Goal: Obtain resource: Download file/media

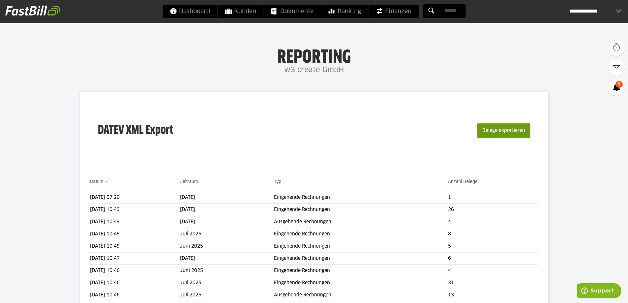
click at [510, 131] on button "Belege exportieren" at bounding box center [503, 130] width 53 height 15
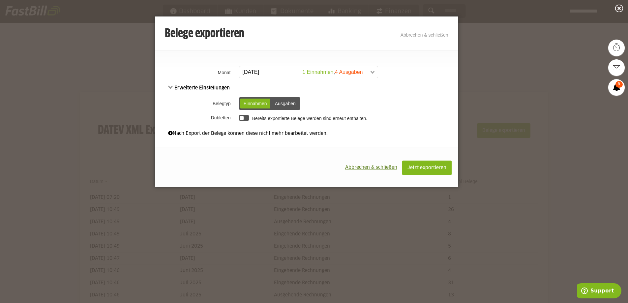
click at [340, 72] on span at bounding box center [305, 72] width 138 height 12
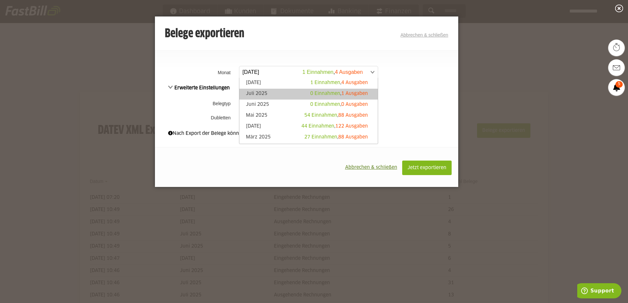
click at [345, 94] on span "1 Ausgaben" at bounding box center [354, 93] width 27 height 5
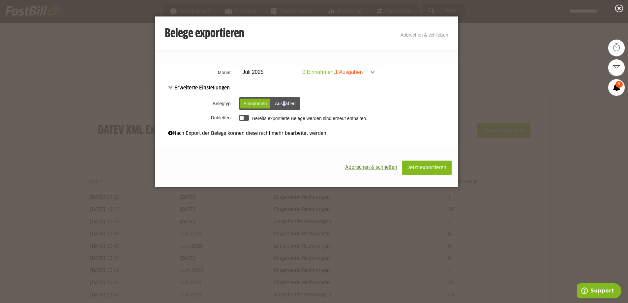
click at [284, 102] on div "Ausgaben" at bounding box center [285, 104] width 27 height 10
click at [420, 171] on button "Jetzt exportieren" at bounding box center [426, 168] width 49 height 15
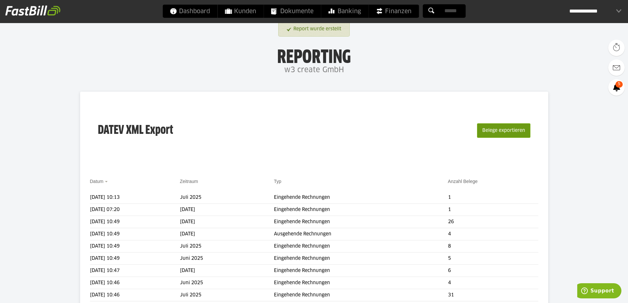
click at [507, 129] on button "Belege exportieren" at bounding box center [503, 130] width 53 height 15
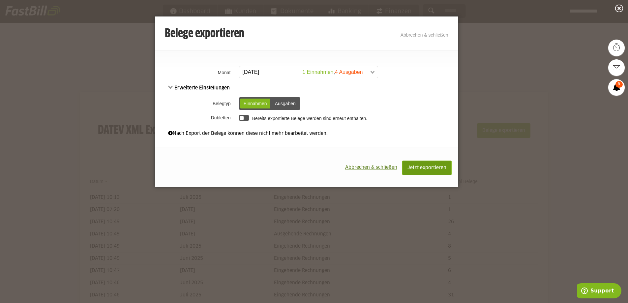
click at [436, 169] on span "Jetzt exportieren" at bounding box center [426, 167] width 39 height 5
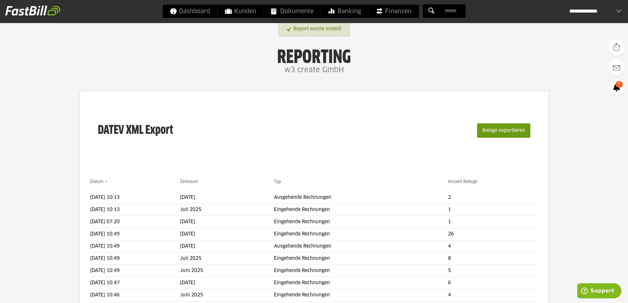
click at [518, 123] on button "Belege exportieren" at bounding box center [503, 130] width 53 height 15
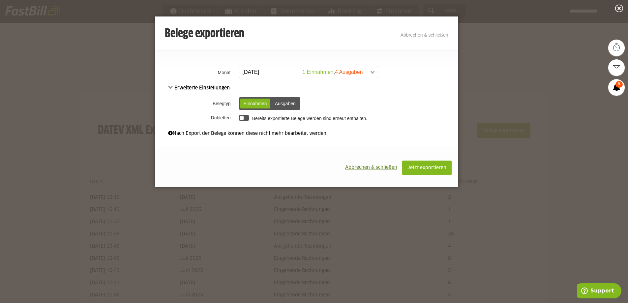
click at [284, 104] on div "Ausgaben" at bounding box center [285, 104] width 27 height 10
click at [412, 165] on button "Jetzt exportieren" at bounding box center [426, 168] width 49 height 15
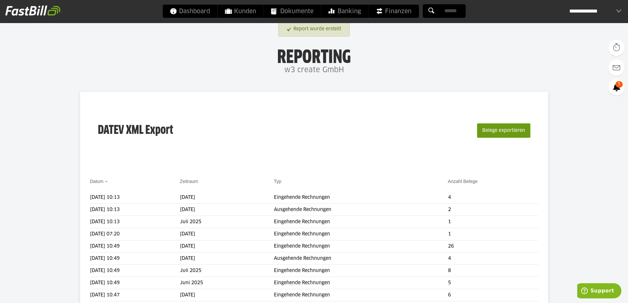
click at [509, 132] on button "Belege exportieren" at bounding box center [503, 130] width 53 height 15
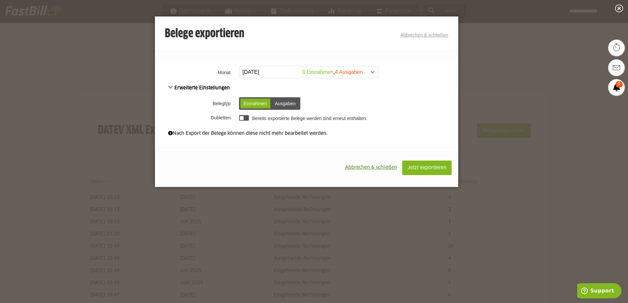
click at [331, 66] on td "**********" at bounding box center [347, 72] width 221 height 17
click at [342, 70] on span at bounding box center [305, 72] width 138 height 12
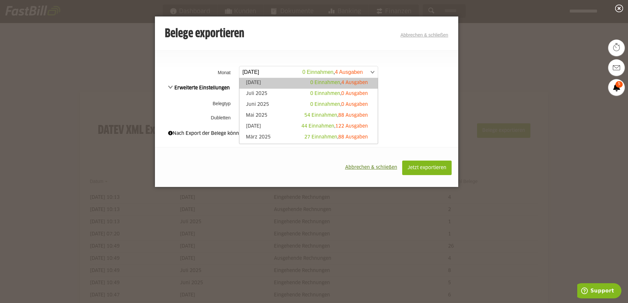
click at [426, 72] on td "**********" at bounding box center [347, 72] width 221 height 17
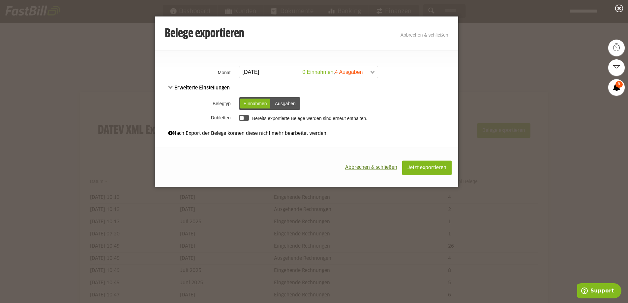
click at [380, 167] on span "Abbrechen & schließen" at bounding box center [371, 167] width 52 height 5
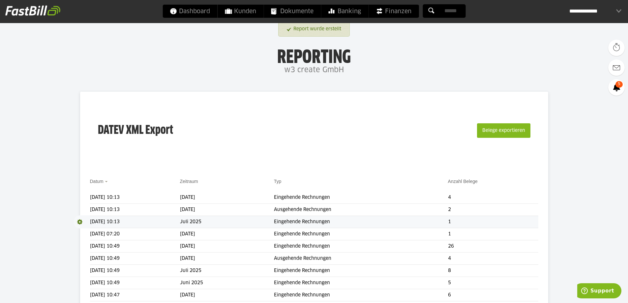
click at [81, 221] on span at bounding box center [82, 221] width 16 height 13
click at [81, 222] on span "Download" at bounding box center [82, 221] width 16 height 13
click at [83, 230] on link "Download" at bounding box center [91, 231] width 35 height 8
click at [79, 208] on span at bounding box center [82, 209] width 16 height 13
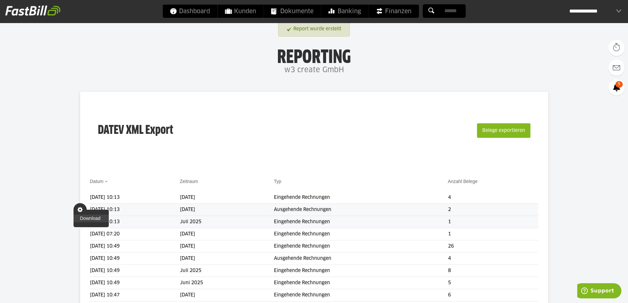
click at [85, 219] on link "Download" at bounding box center [91, 219] width 35 height 8
click at [79, 197] on span at bounding box center [82, 197] width 16 height 13
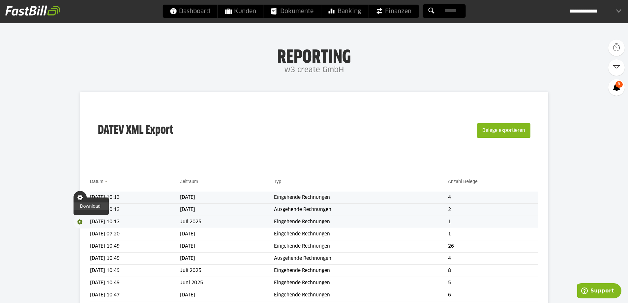
click at [95, 204] on link "Download" at bounding box center [91, 206] width 35 height 8
click at [294, 9] on span "Dokumente" at bounding box center [292, 11] width 43 height 13
